Goal: Information Seeking & Learning: Find specific fact

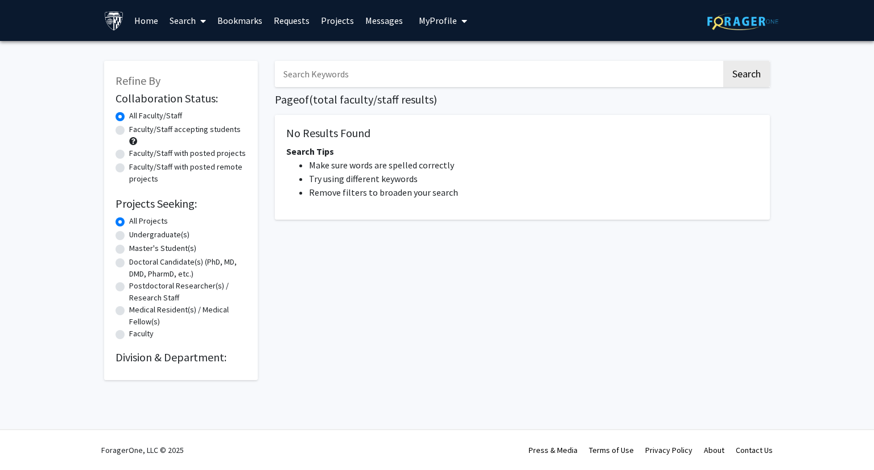
click at [362, 75] on input "Search Keywords" at bounding box center [498, 74] width 446 height 26
type input "cochlear center for hearing"
click at [723, 61] on button "Search" at bounding box center [746, 74] width 47 height 26
click at [737, 76] on button "Search" at bounding box center [746, 74] width 47 height 26
drag, startPoint x: 390, startPoint y: 78, endPoint x: 271, endPoint y: 64, distance: 120.2
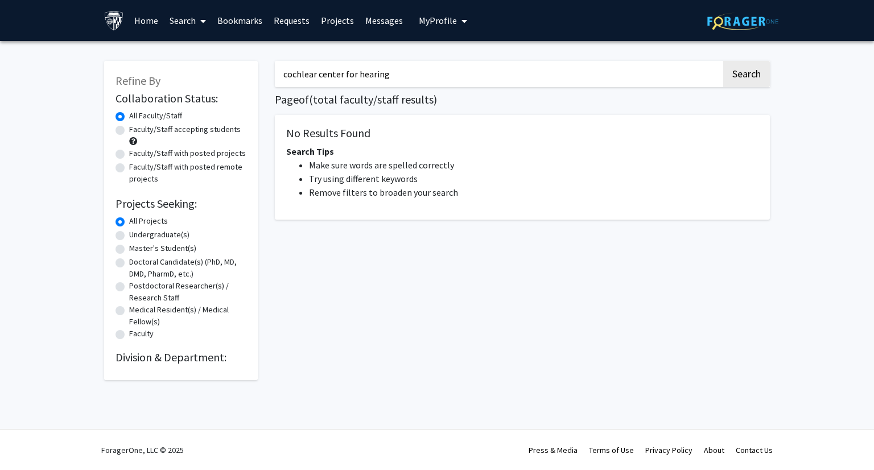
click at [271, 64] on div "cochlear center for hearing Search Page of ( total faculty/staff results) No Re…" at bounding box center [522, 214] width 512 height 330
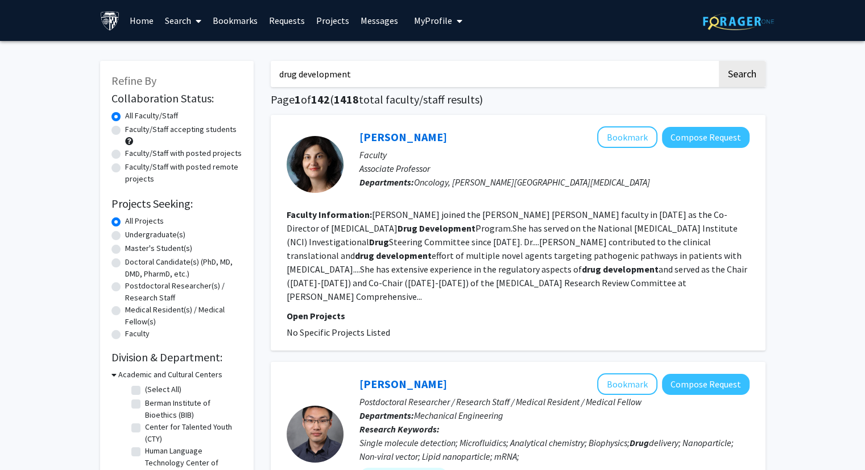
drag, startPoint x: 379, startPoint y: 76, endPoint x: 254, endPoint y: 71, distance: 125.8
paste input "cochlear center for hearing"
type input "cochlear center for hearing"
click at [719, 61] on button "Search" at bounding box center [742, 74] width 47 height 26
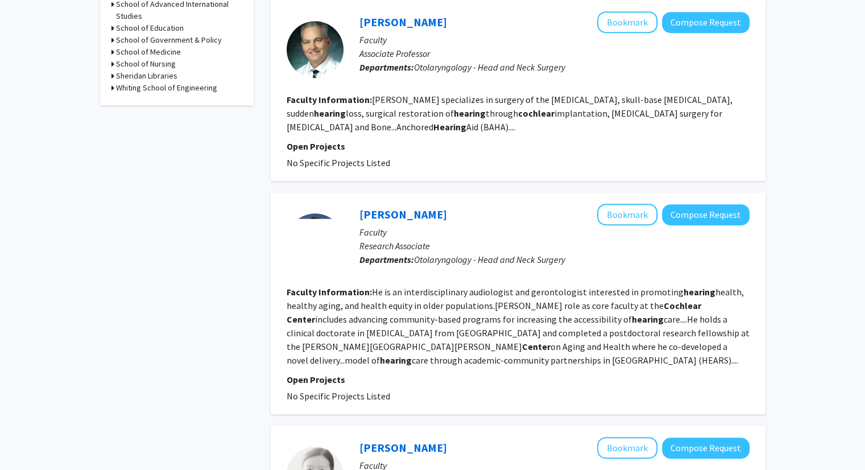
scroll to position [568, 0]
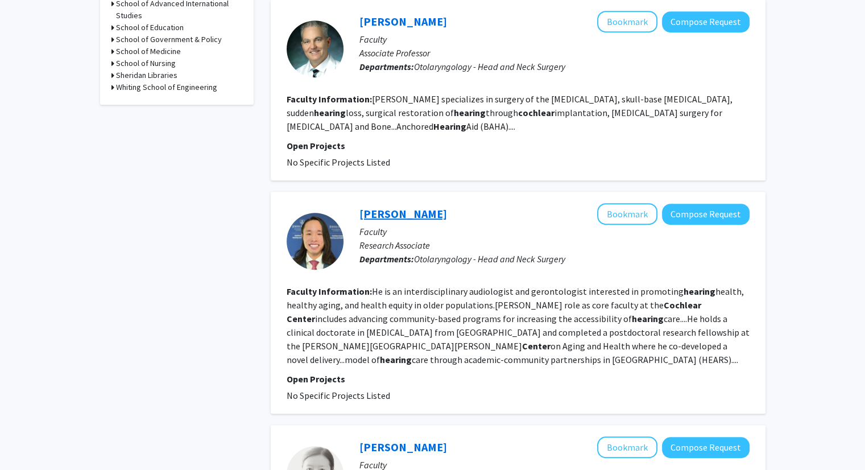
click at [399, 214] on link "[PERSON_NAME]" at bounding box center [403, 213] width 88 height 14
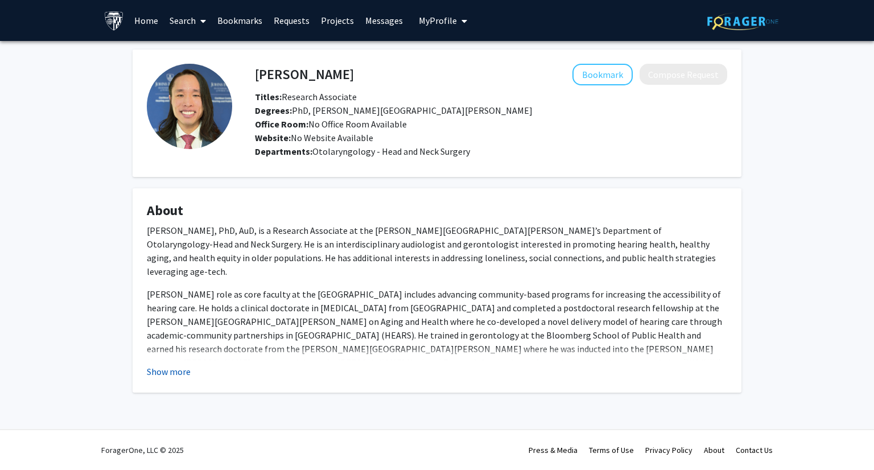
click at [175, 367] on button "Show more" at bounding box center [169, 372] width 44 height 14
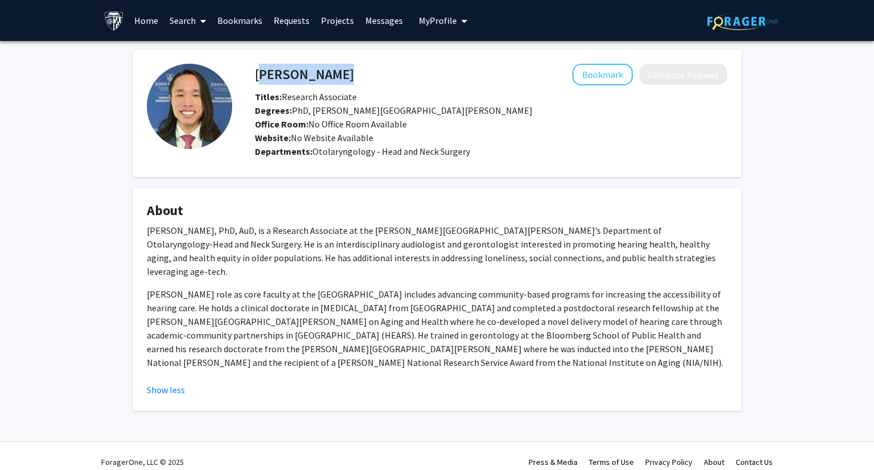
drag, startPoint x: 257, startPoint y: 76, endPoint x: 354, endPoint y: 68, distance: 98.2
click at [354, 68] on div "[PERSON_NAME] Bookmark Compose Request" at bounding box center [490, 75] width 489 height 22
copy h4 "[PERSON_NAME]"
